Goal: Task Accomplishment & Management: Manage account settings

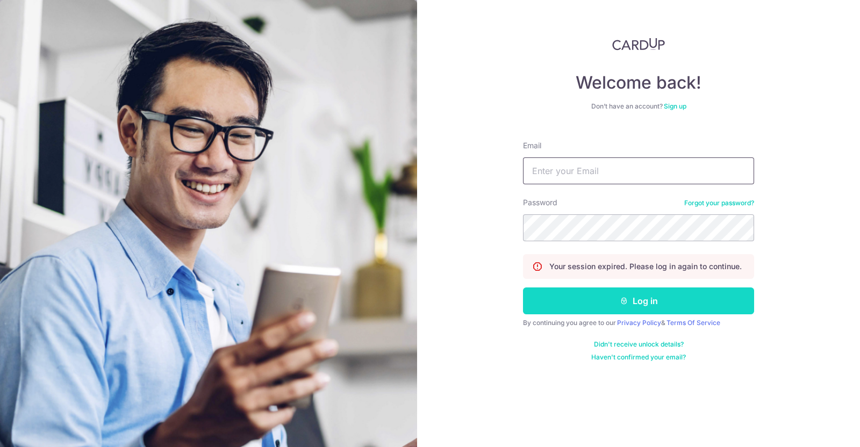
type input "[EMAIL_ADDRESS][DOMAIN_NAME]"
click at [637, 302] on button "Log in" at bounding box center [638, 300] width 231 height 27
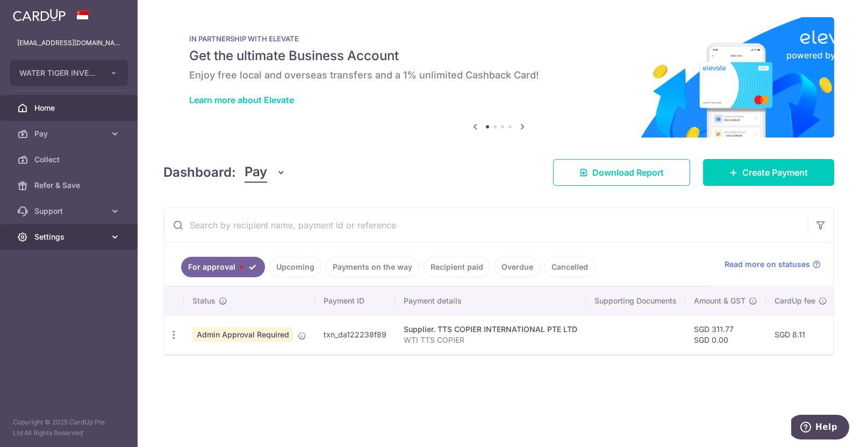
click at [40, 234] on span "Settings" at bounding box center [69, 237] width 71 height 11
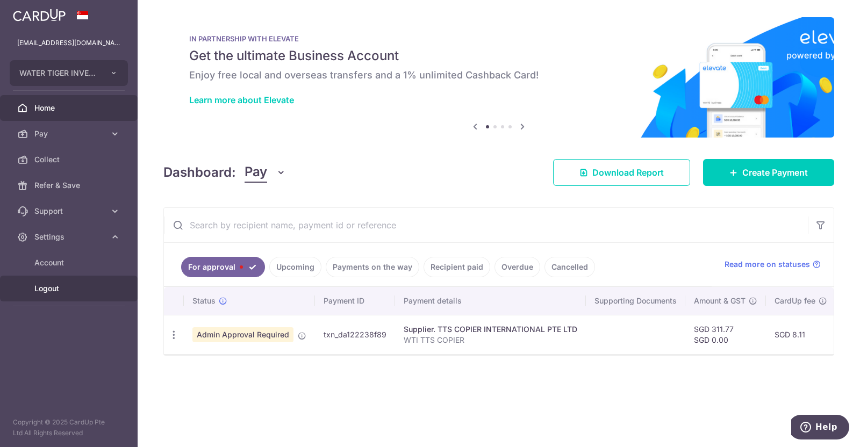
click at [45, 286] on span "Logout" at bounding box center [69, 288] width 71 height 11
